Goal: Information Seeking & Learning: Learn about a topic

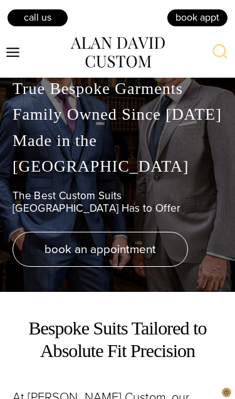
scroll to position [10, 0]
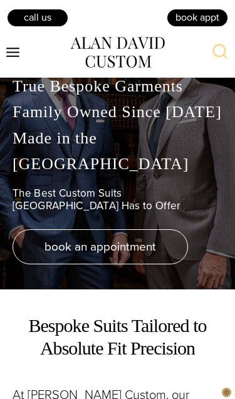
click at [19, 53] on icon "Toggle Menu" at bounding box center [13, 52] width 16 height 16
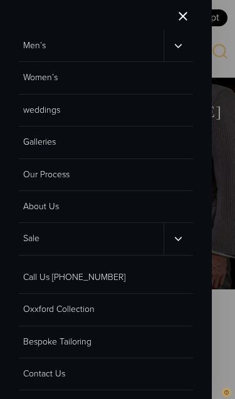
click at [170, 49] on button "Toggle child menu" at bounding box center [178, 45] width 29 height 31
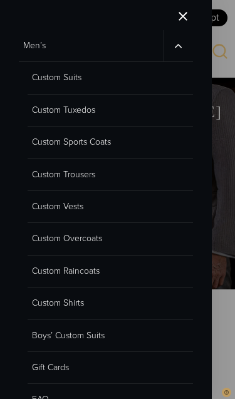
click at [75, 79] on link "Custom Suits" at bounding box center [110, 78] width 165 height 32
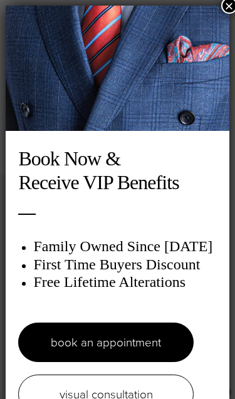
scroll to position [3465, 0]
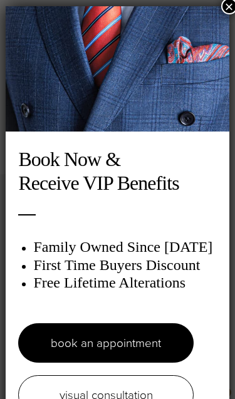
click at [225, 8] on button "×" at bounding box center [229, 6] width 16 height 16
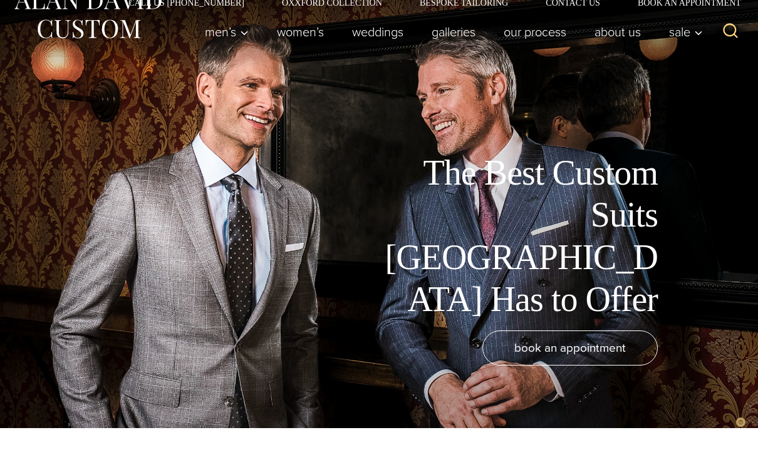
scroll to position [0, 0]
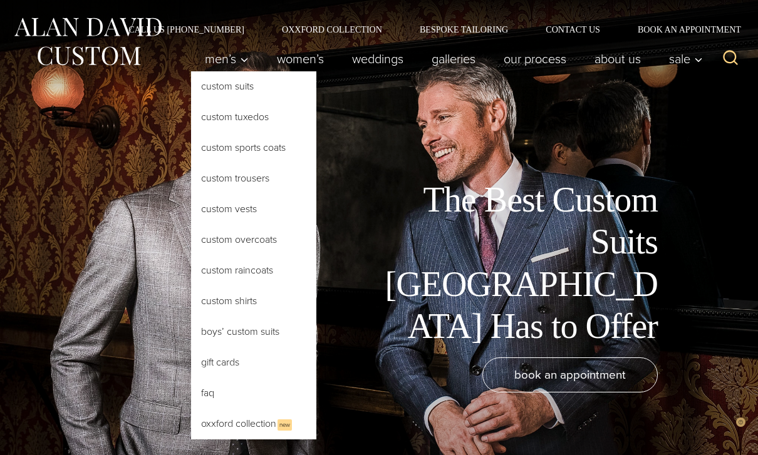
click at [224, 91] on link "Custom Suits" at bounding box center [253, 86] width 125 height 30
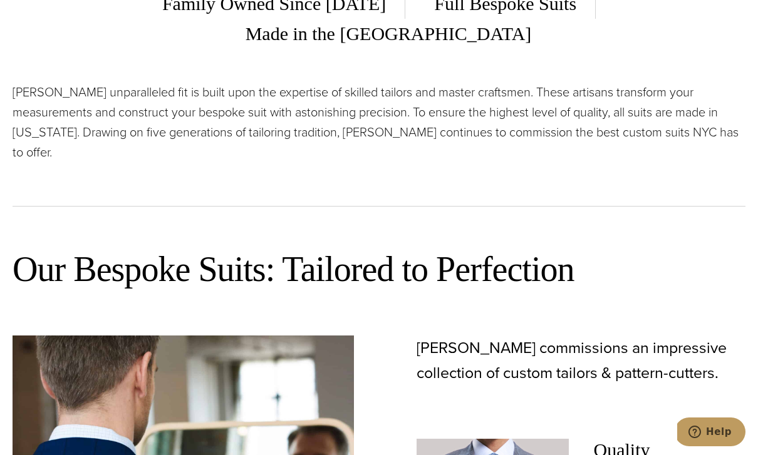
scroll to position [496, 0]
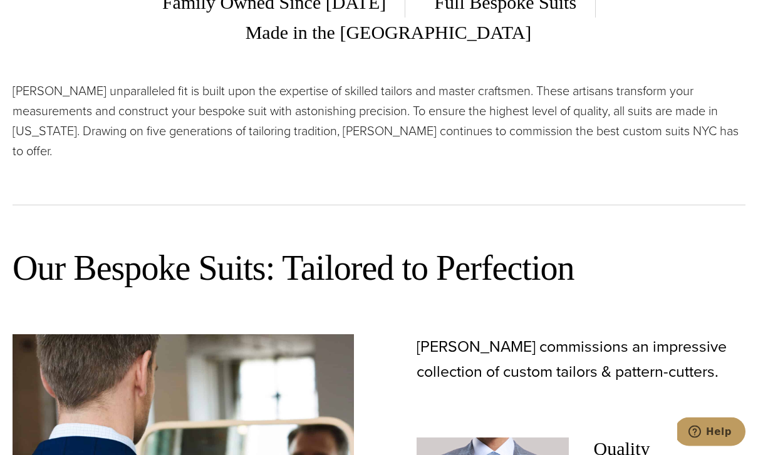
click at [532, 49] on span "Made in the [GEOGRAPHIC_DATA]" at bounding box center [379, 33] width 305 height 31
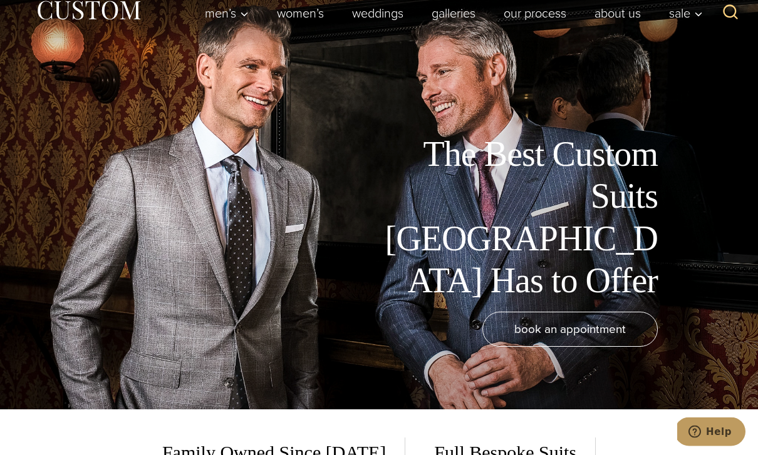
scroll to position [0, 0]
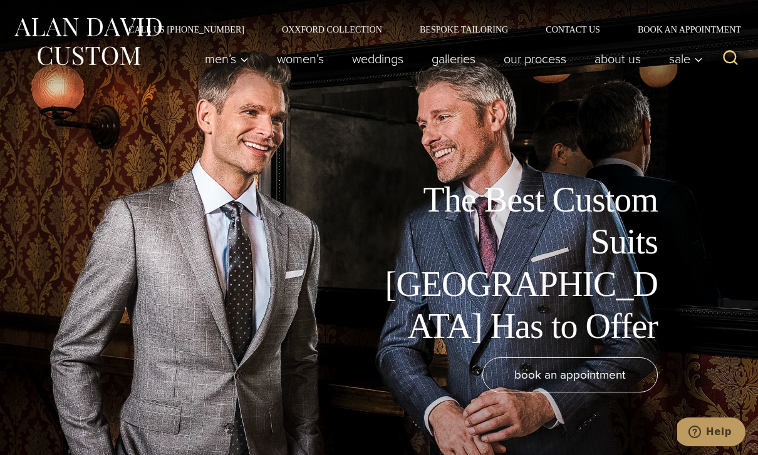
click at [464, 31] on link "Bespoke Tailoring" at bounding box center [464, 29] width 126 height 9
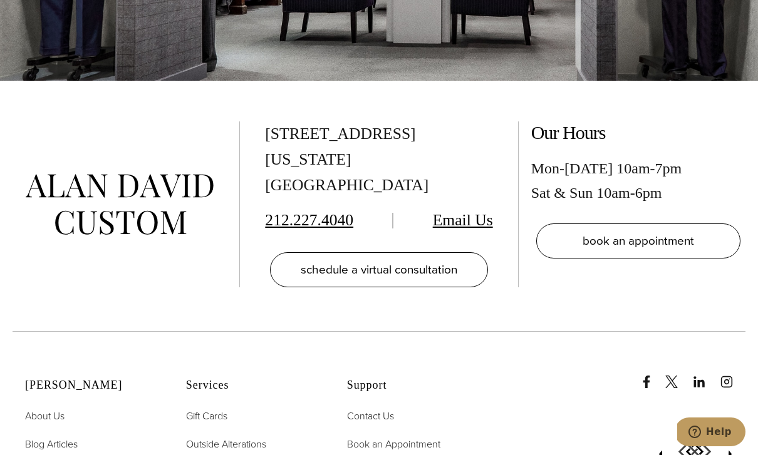
scroll to position [4594, 0]
